Goal: Task Accomplishment & Management: Manage account settings

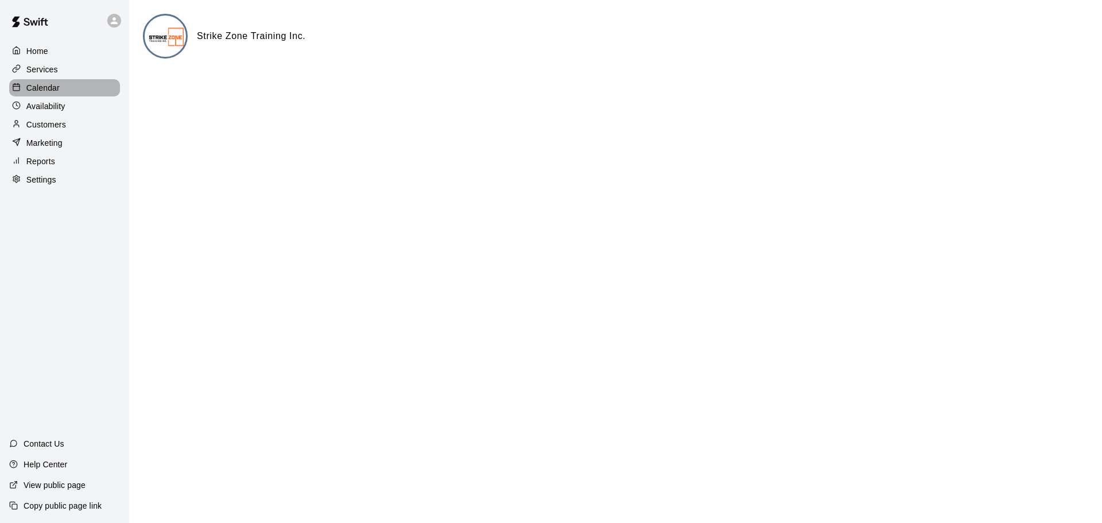
click at [21, 91] on div at bounding box center [19, 88] width 14 height 11
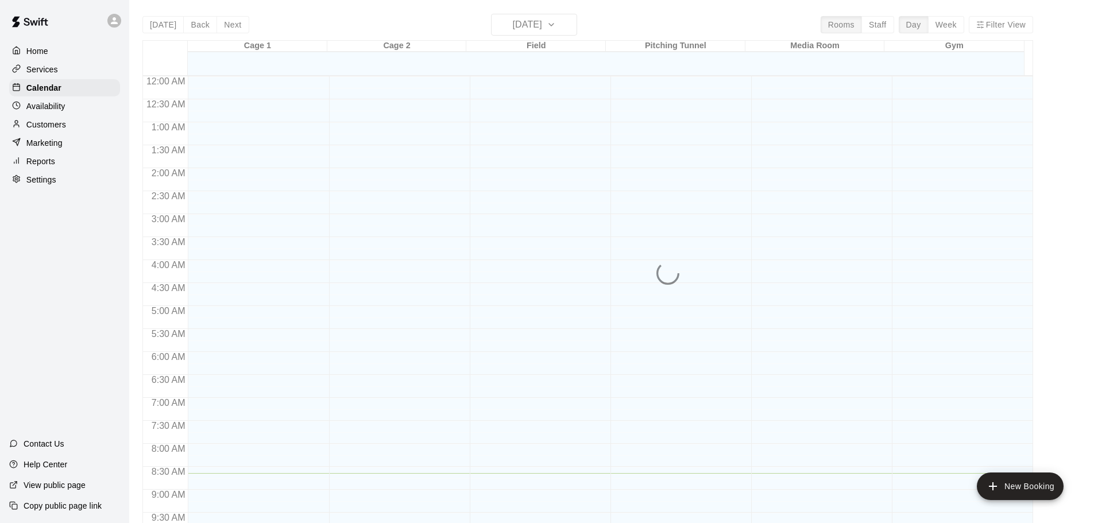
scroll to position [397, 0]
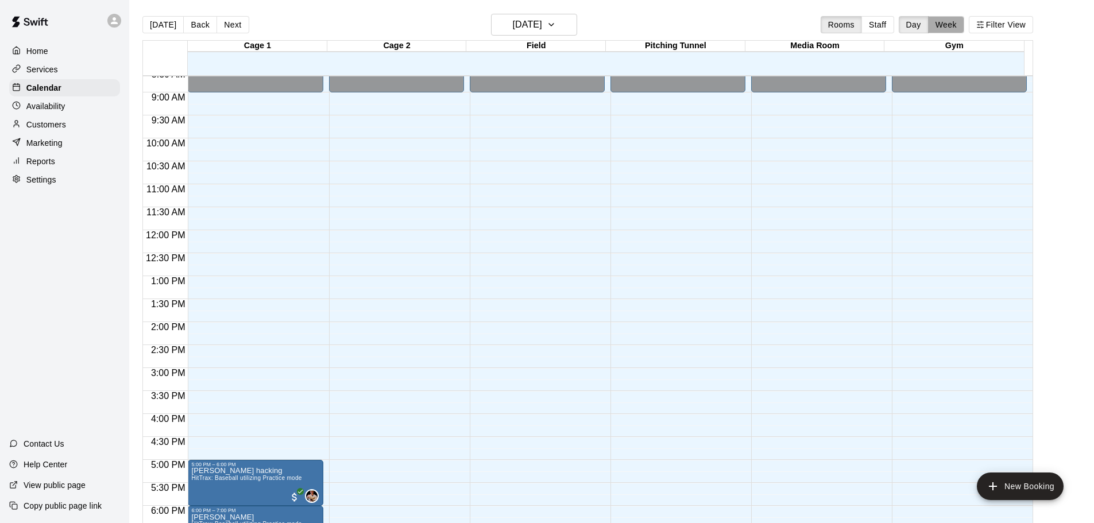
click at [952, 25] on button "Week" at bounding box center [946, 24] width 36 height 17
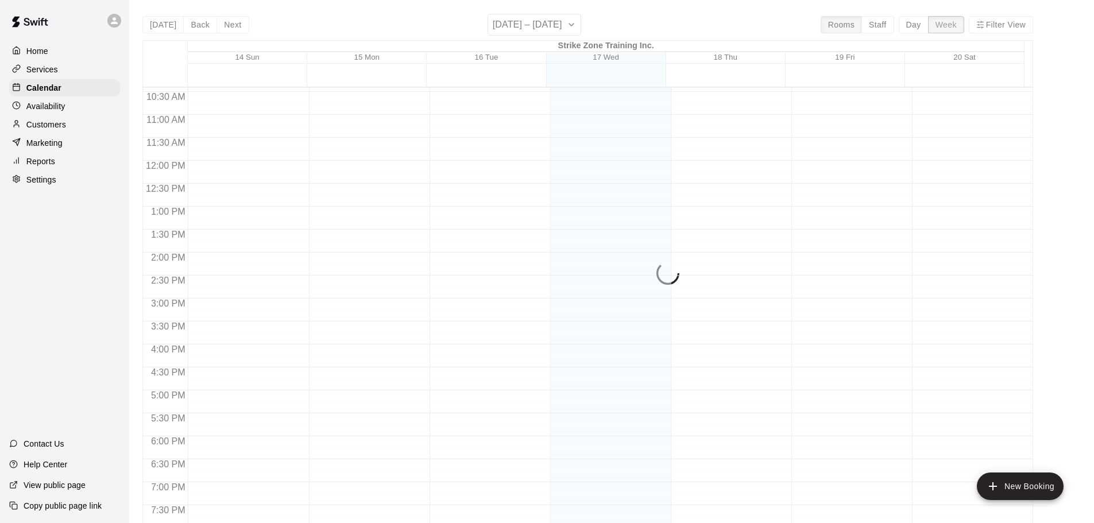
scroll to position [512, 0]
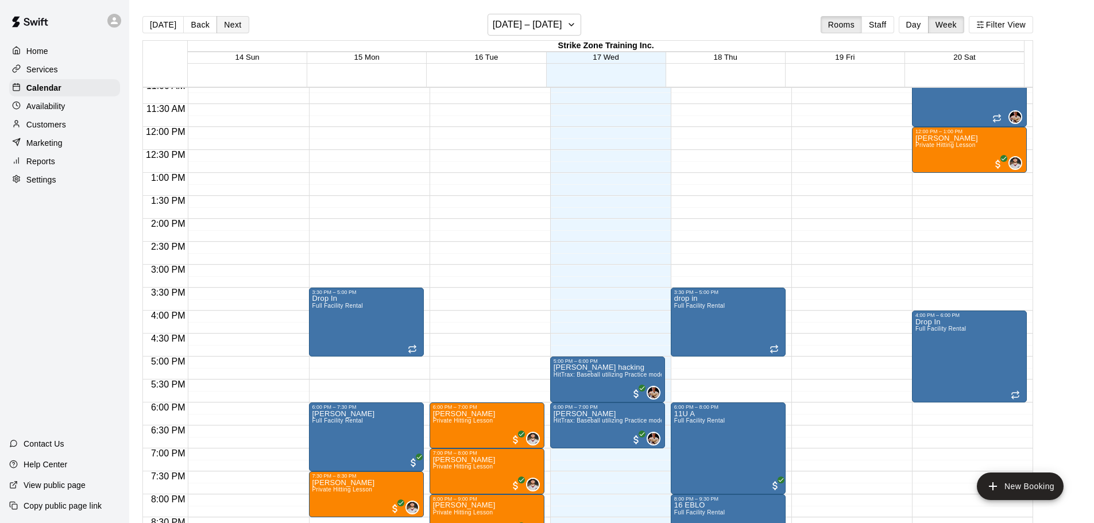
click at [218, 24] on button "Next" at bounding box center [232, 24] width 32 height 17
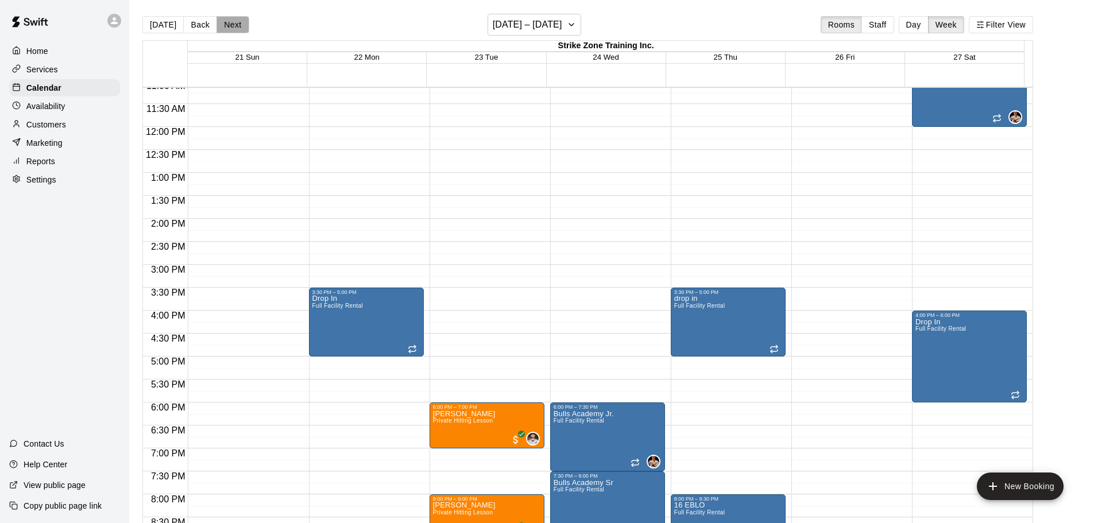
click at [226, 24] on button "Next" at bounding box center [232, 24] width 32 height 17
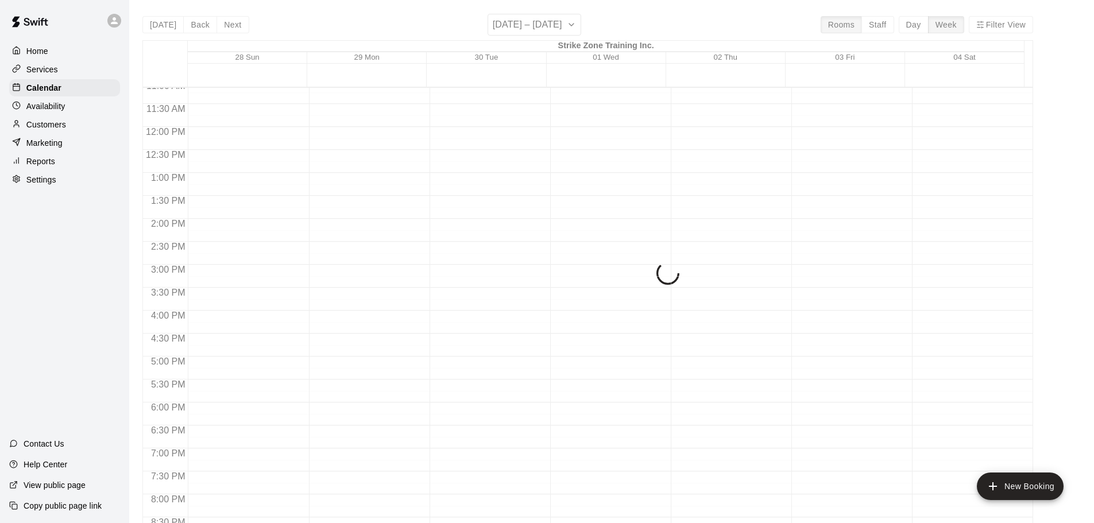
click at [195, 26] on div "Today Back Next September 28 – October 04 Rooms Staff Day Week Filter View Stri…" at bounding box center [587, 275] width 890 height 523
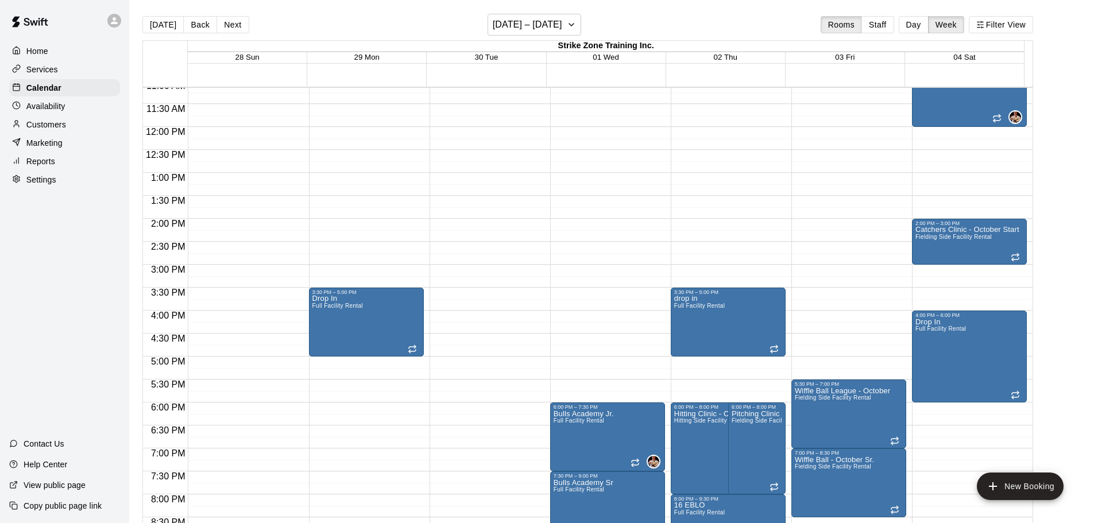
click at [195, 26] on button "Back" at bounding box center [200, 24] width 34 height 17
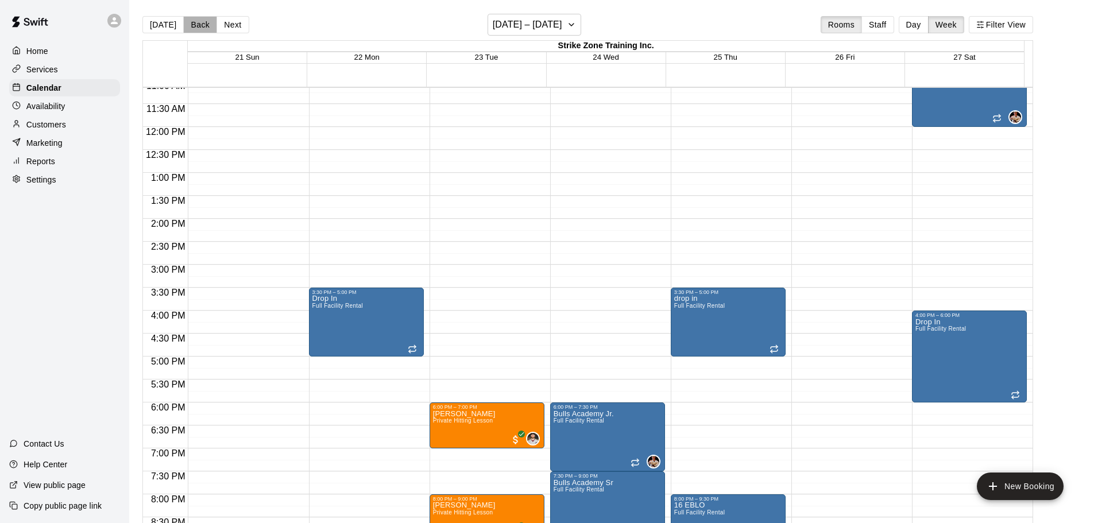
click at [195, 26] on button "Back" at bounding box center [200, 24] width 34 height 17
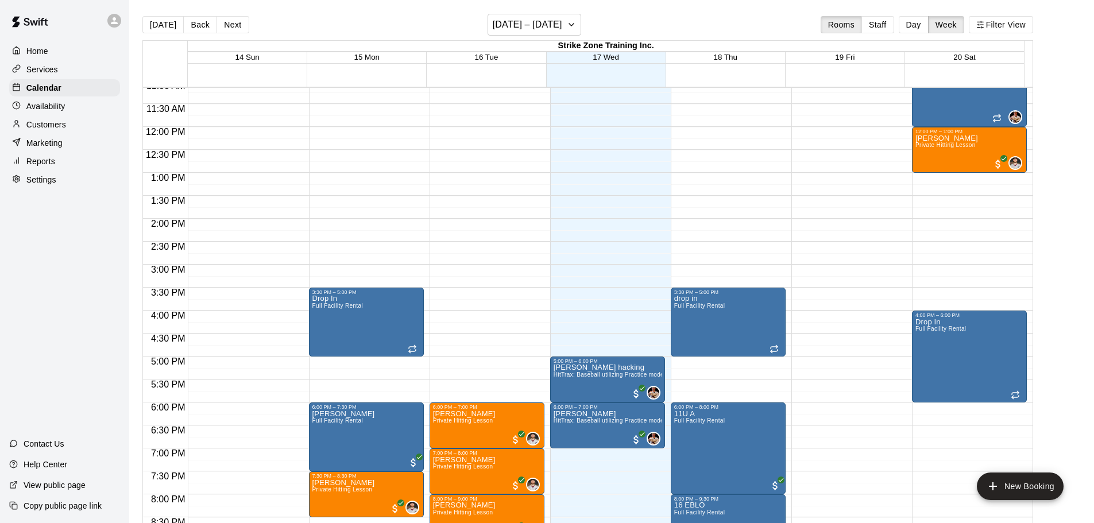
scroll to position [569, 0]
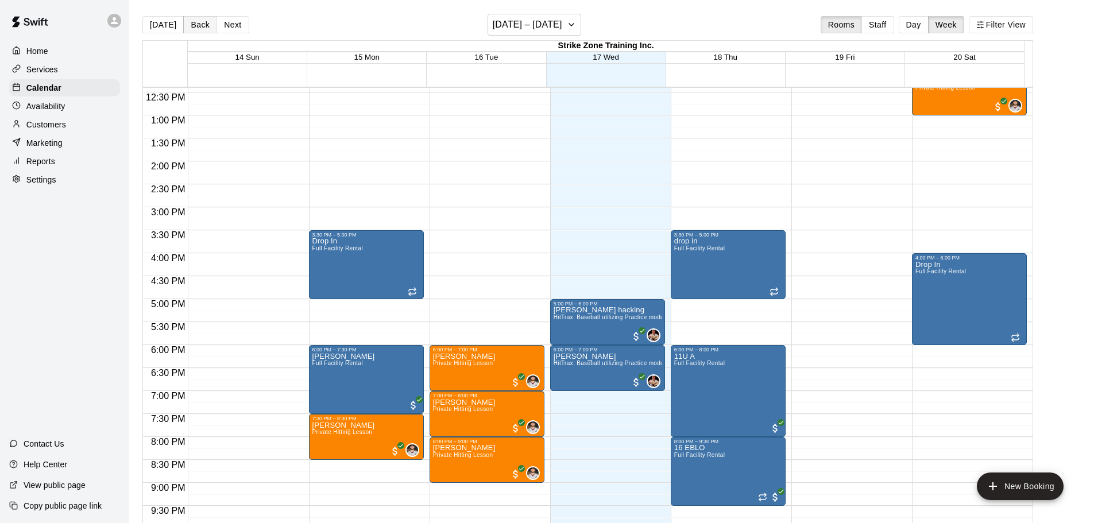
drag, startPoint x: 227, startPoint y: 21, endPoint x: 193, endPoint y: 21, distance: 33.9
click at [227, 21] on button "Next" at bounding box center [232, 24] width 32 height 17
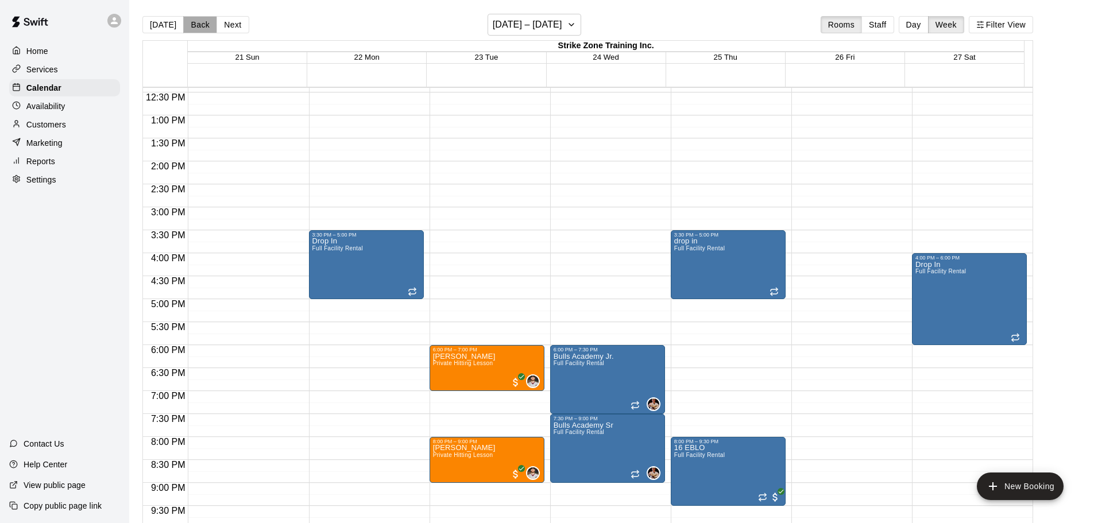
click at [192, 21] on button "Back" at bounding box center [200, 24] width 34 height 17
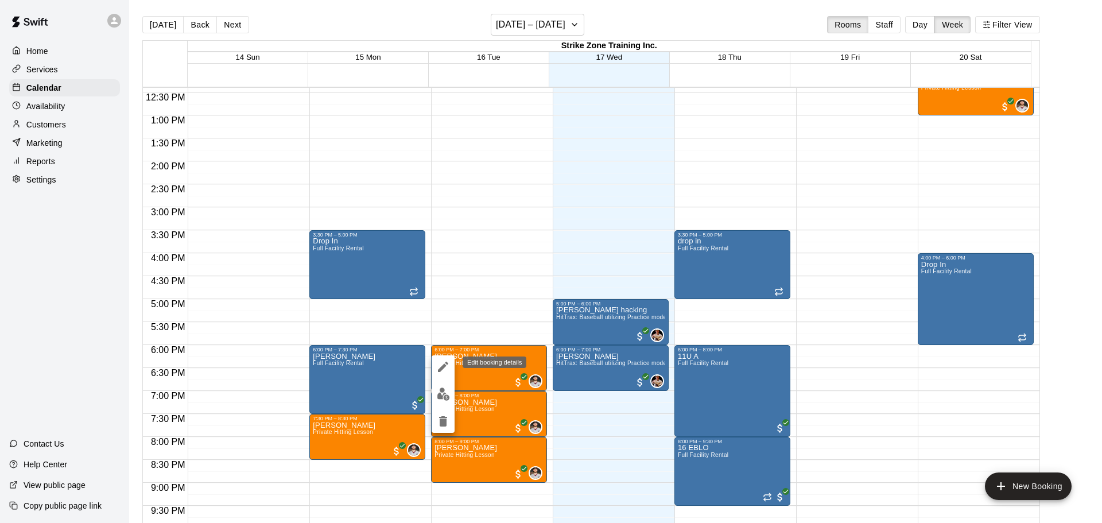
click at [442, 372] on icon "edit" at bounding box center [443, 367] width 14 height 14
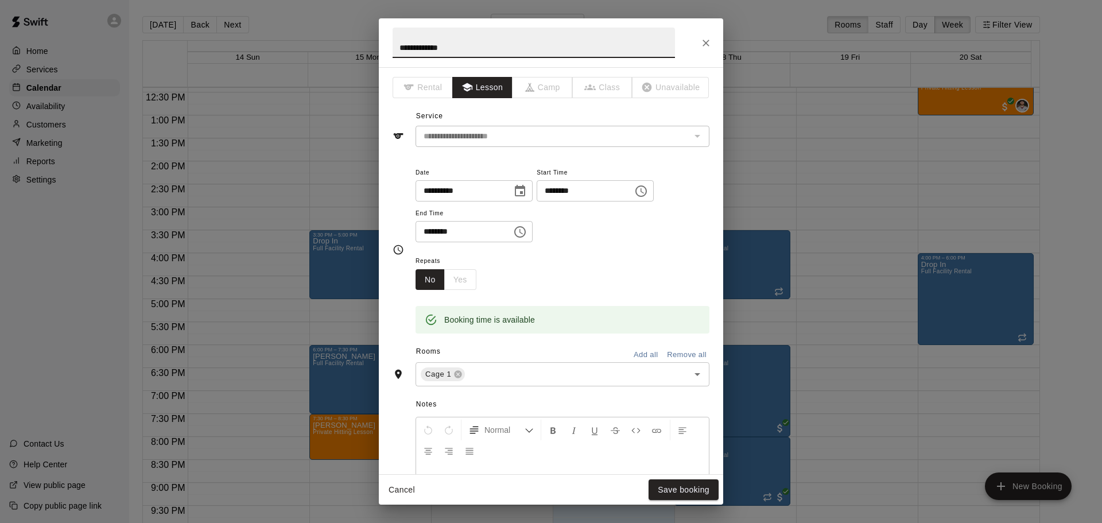
click at [527, 191] on icon "Choose date, selected date is Sep 16, 2025" at bounding box center [520, 191] width 14 height 14
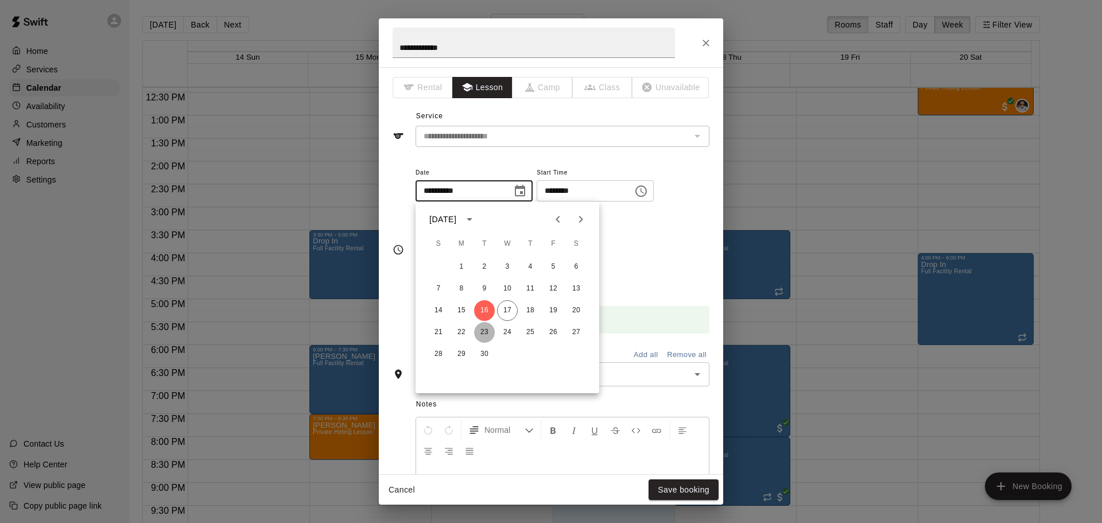
click at [484, 332] on button "23" at bounding box center [484, 332] width 21 height 21
type input "**********"
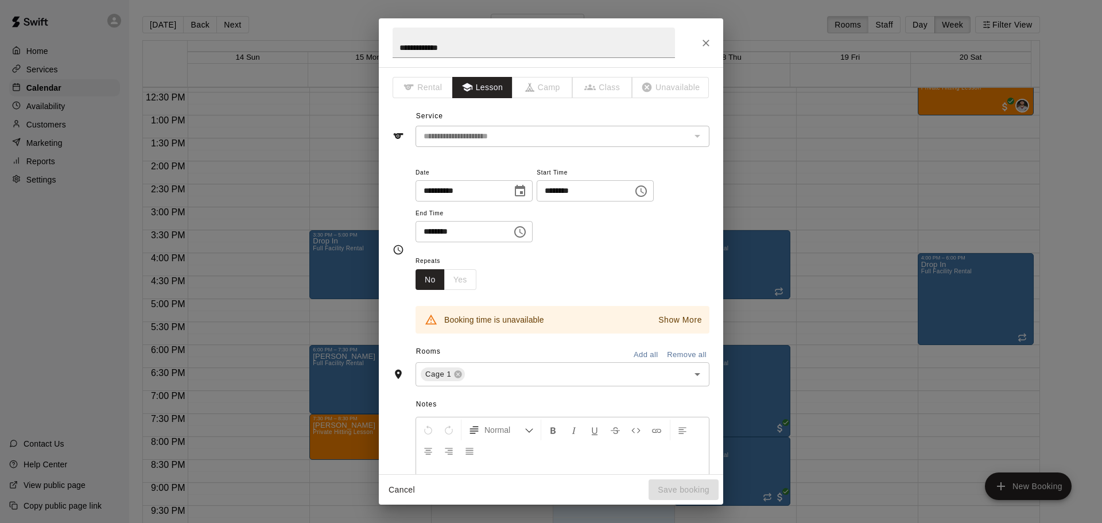
click at [563, 196] on input "********" at bounding box center [581, 190] width 88 height 21
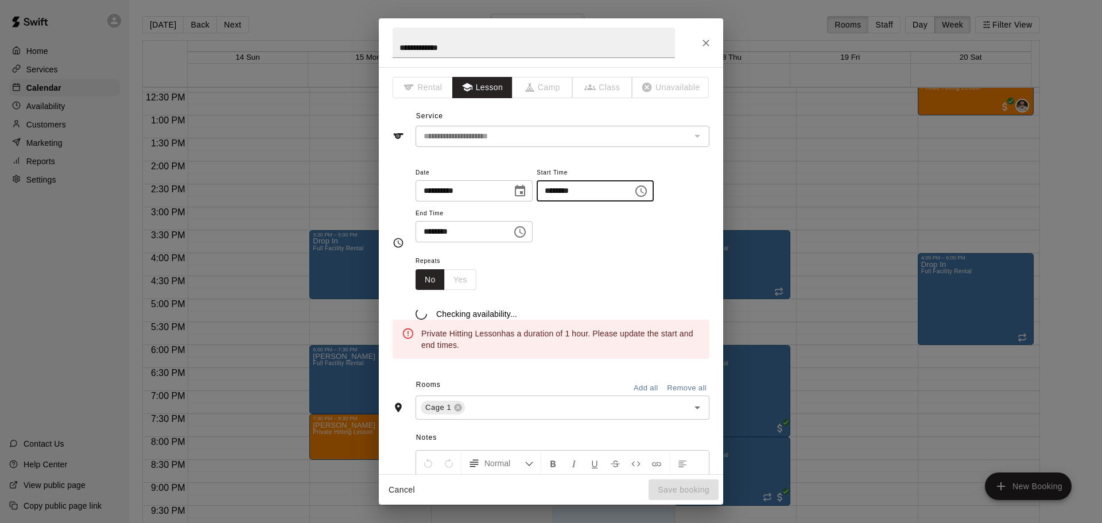
type input "********"
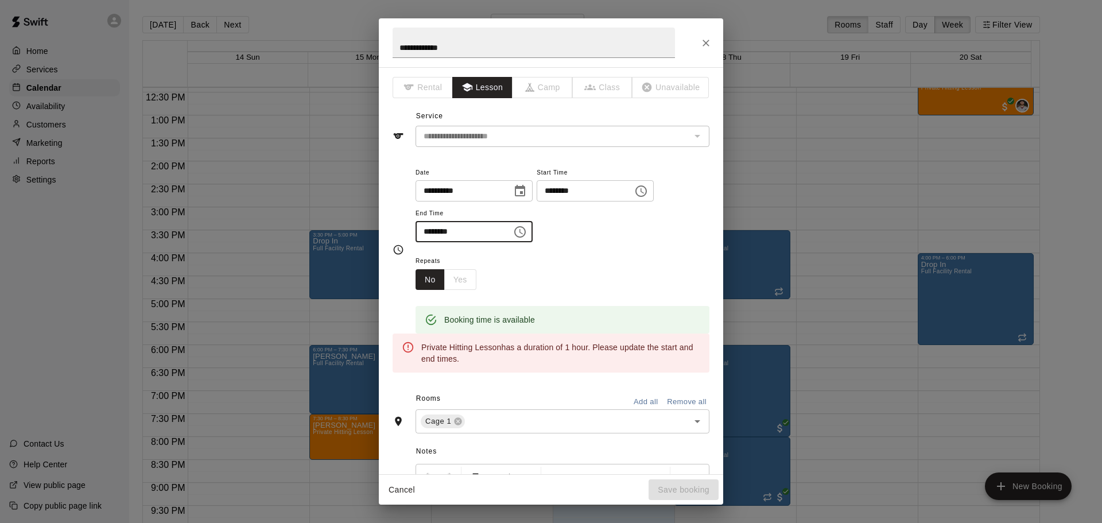
click at [427, 241] on input "********" at bounding box center [460, 231] width 88 height 21
click at [429, 230] on input "********" at bounding box center [460, 231] width 88 height 21
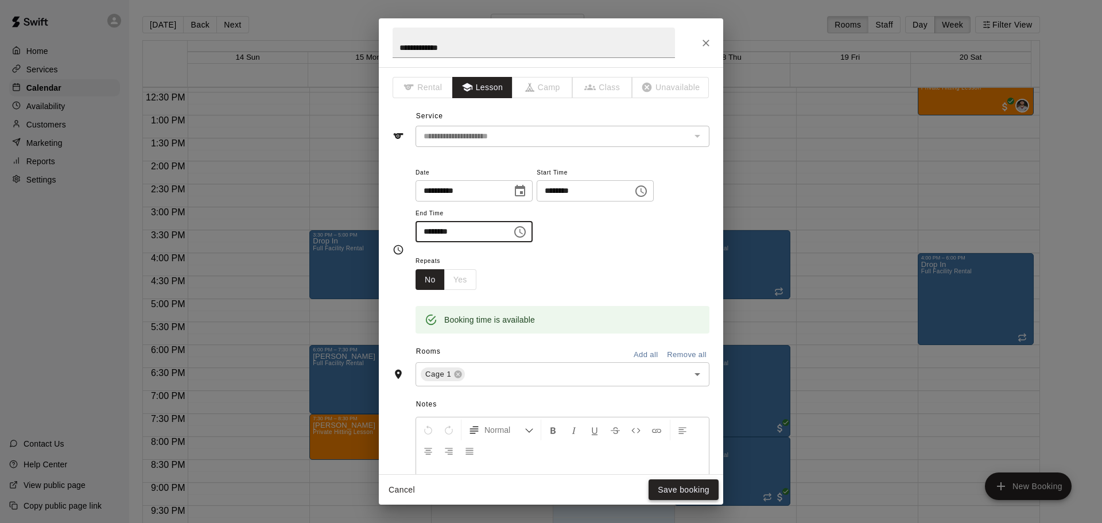
type input "********"
click at [671, 489] on button "Save booking" at bounding box center [684, 489] width 70 height 21
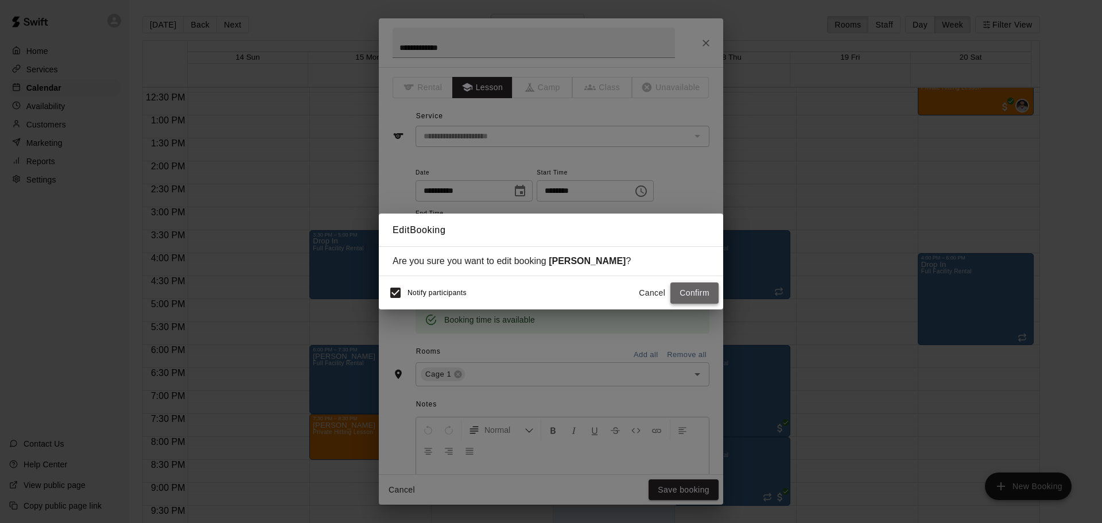
click at [690, 292] on button "Confirm" at bounding box center [695, 292] width 48 height 21
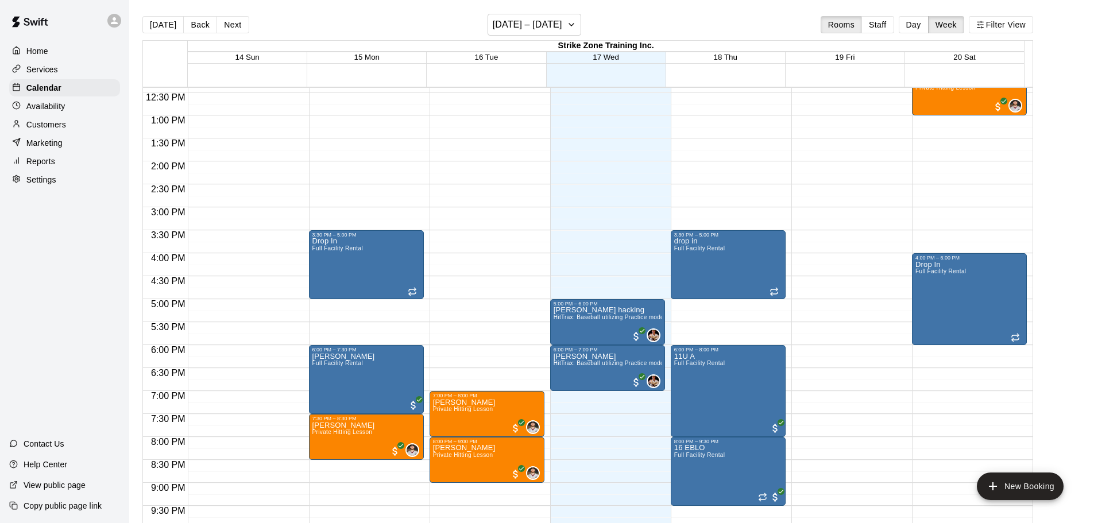
click at [54, 110] on p "Availability" at bounding box center [45, 105] width 39 height 11
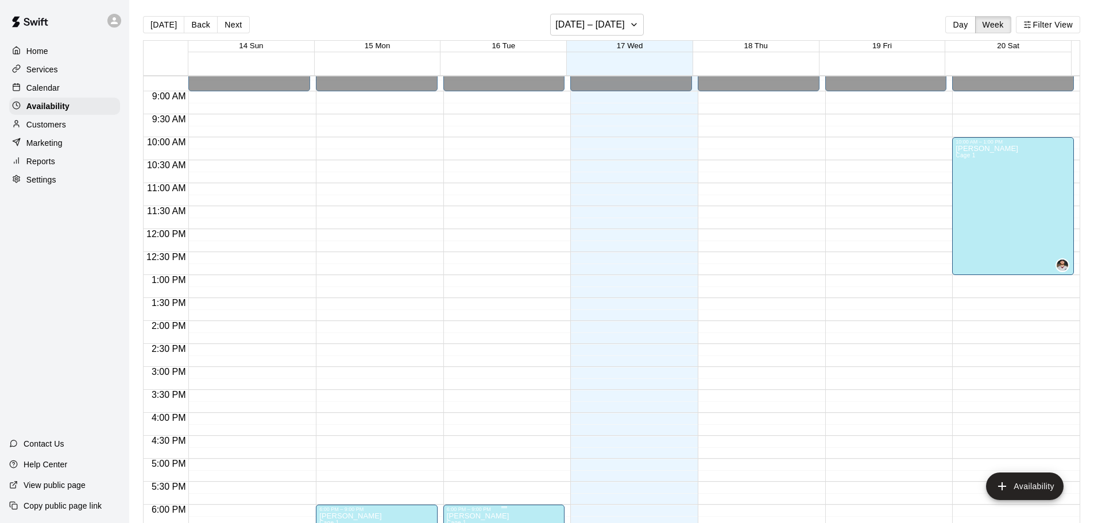
scroll to position [643, 0]
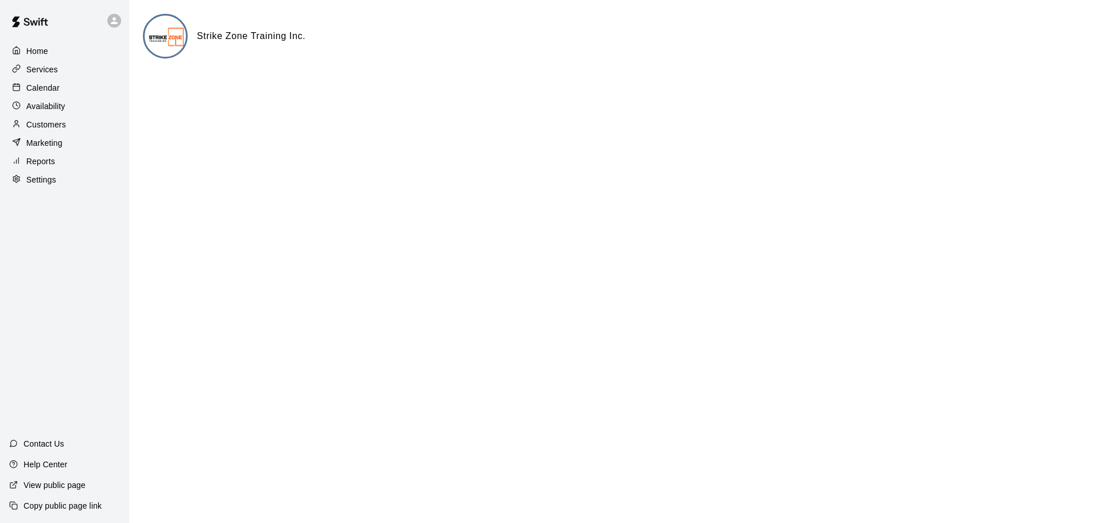
click at [63, 82] on div "Calendar" at bounding box center [64, 87] width 111 height 17
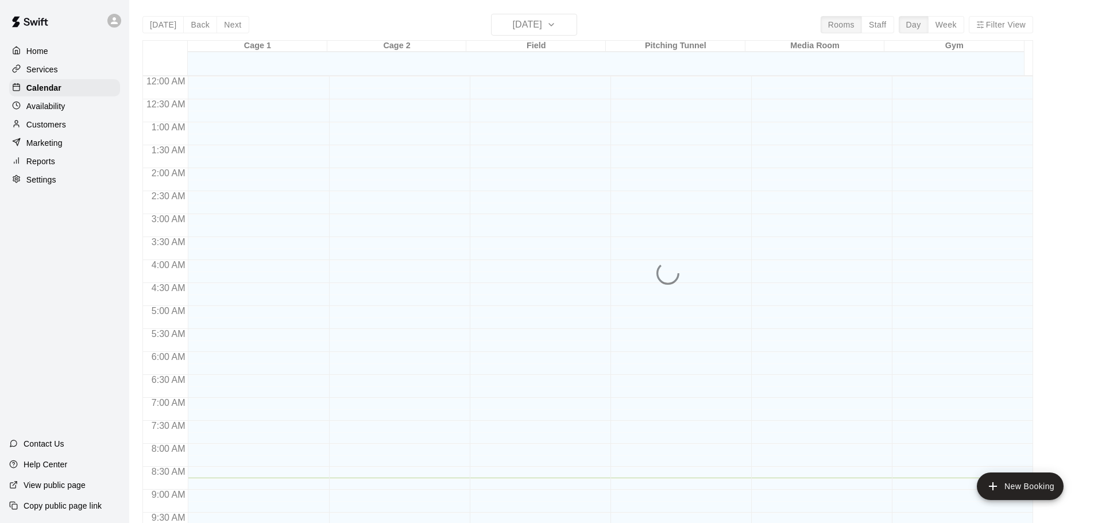
scroll to position [401, 0]
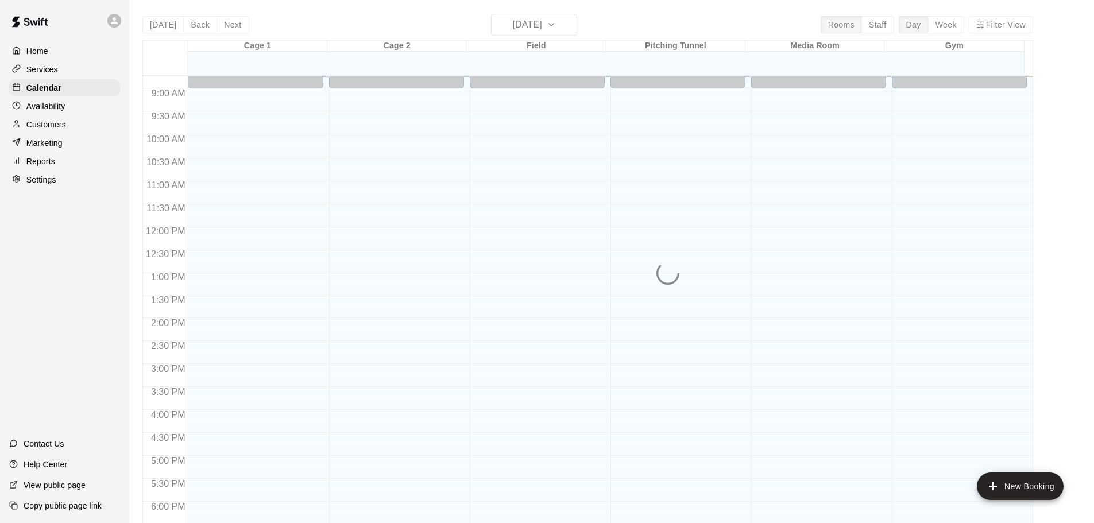
click at [952, 28] on div "Today Back Next Wednesday Sep 17 Rooms Staff Day Week Filter View Cage 1 17 Wed…" at bounding box center [587, 275] width 890 height 523
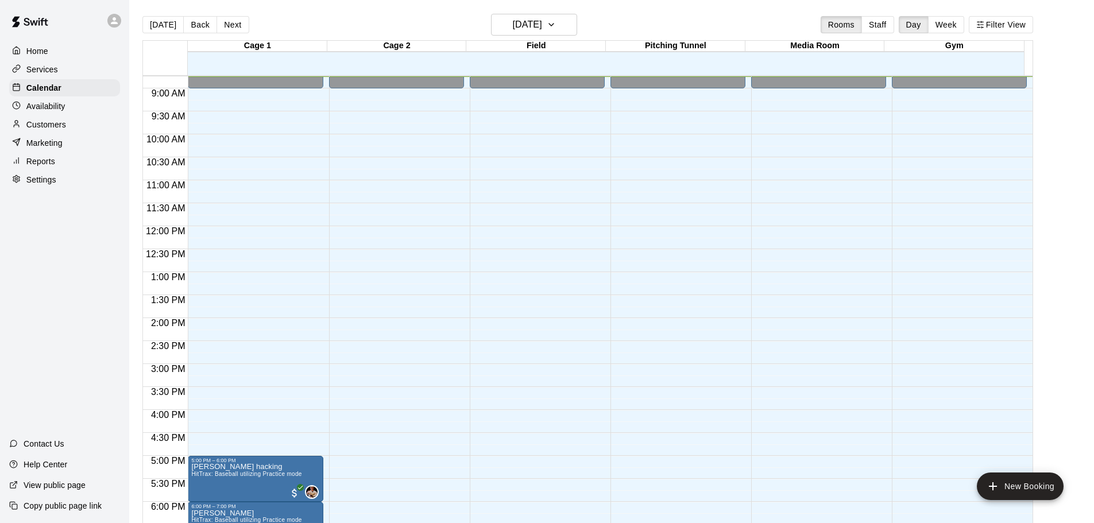
click at [952, 28] on button "Week" at bounding box center [946, 24] width 36 height 17
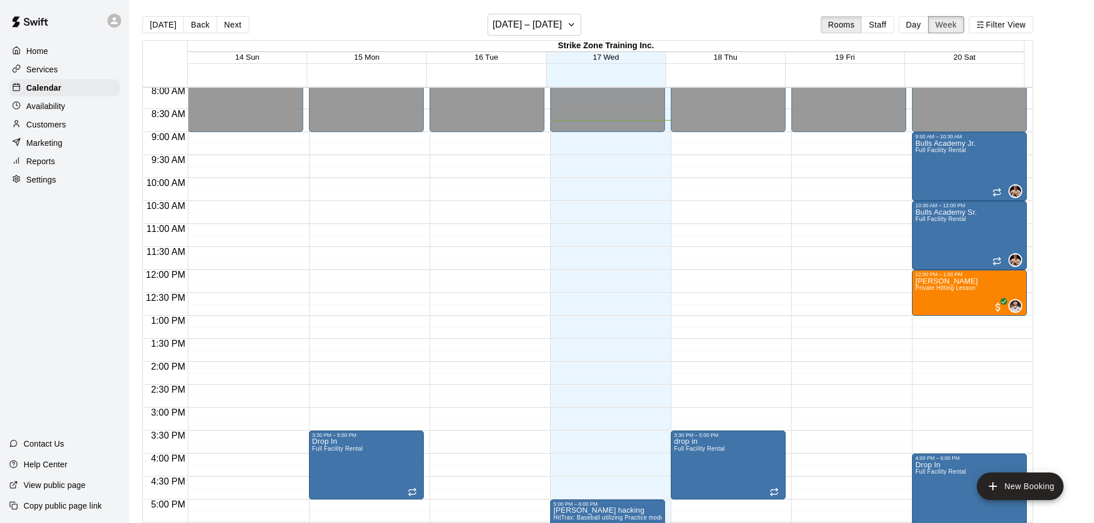
scroll to position [369, 0]
click at [232, 20] on button "Next" at bounding box center [232, 24] width 32 height 17
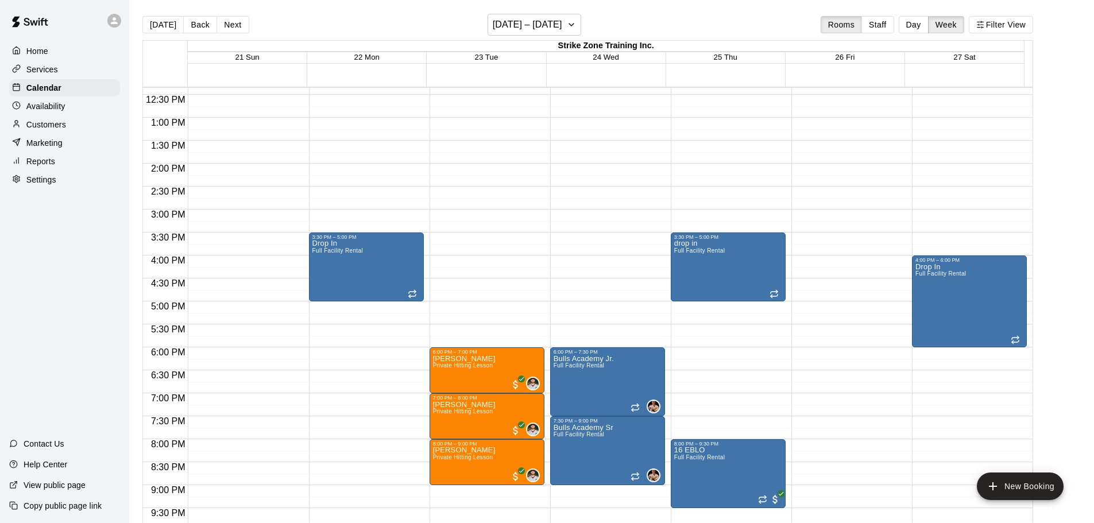
scroll to position [656, 0]
